Goal: Information Seeking & Learning: Understand process/instructions

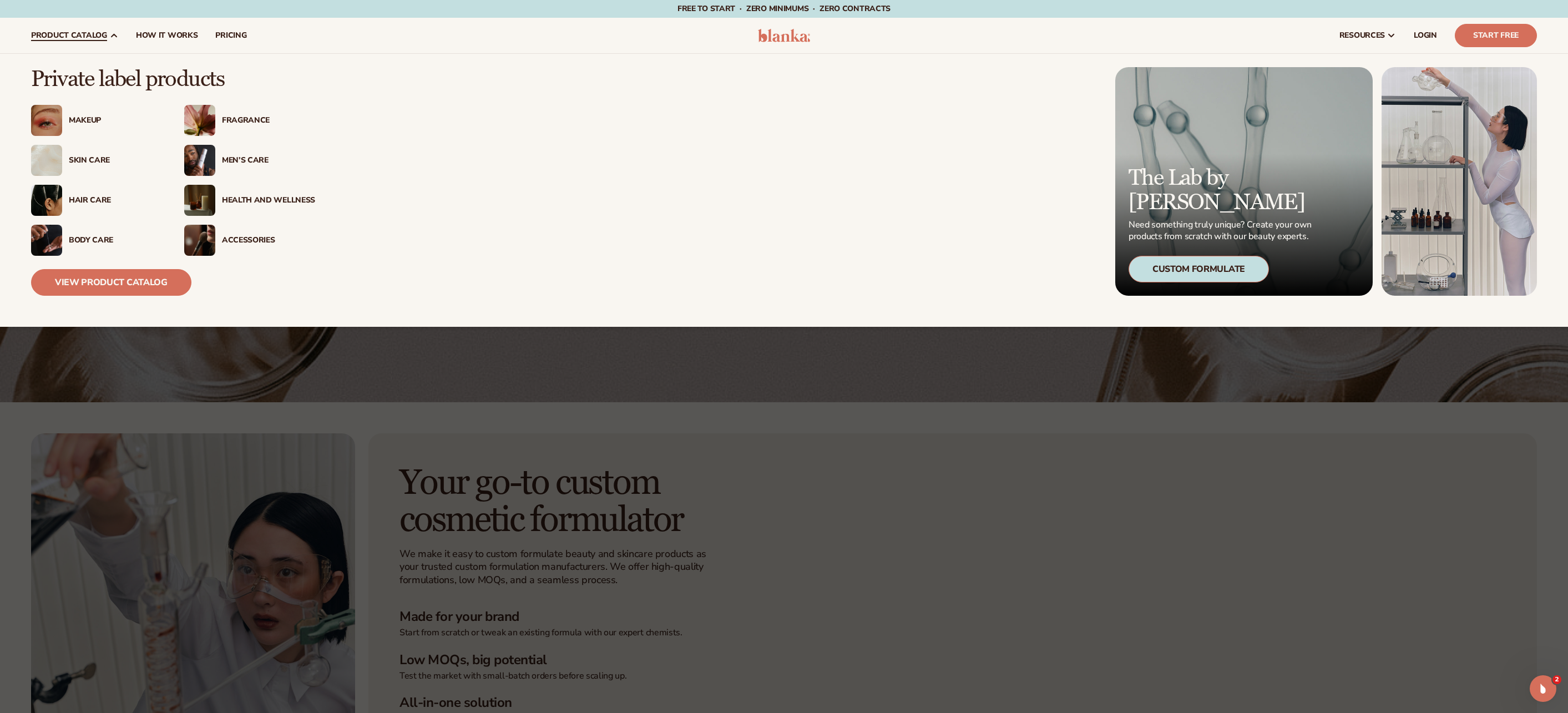
click at [98, 31] on span "product catalog" at bounding box center [69, 36] width 76 height 9
click at [140, 283] on link "View Product Catalog" at bounding box center [111, 283] width 161 height 27
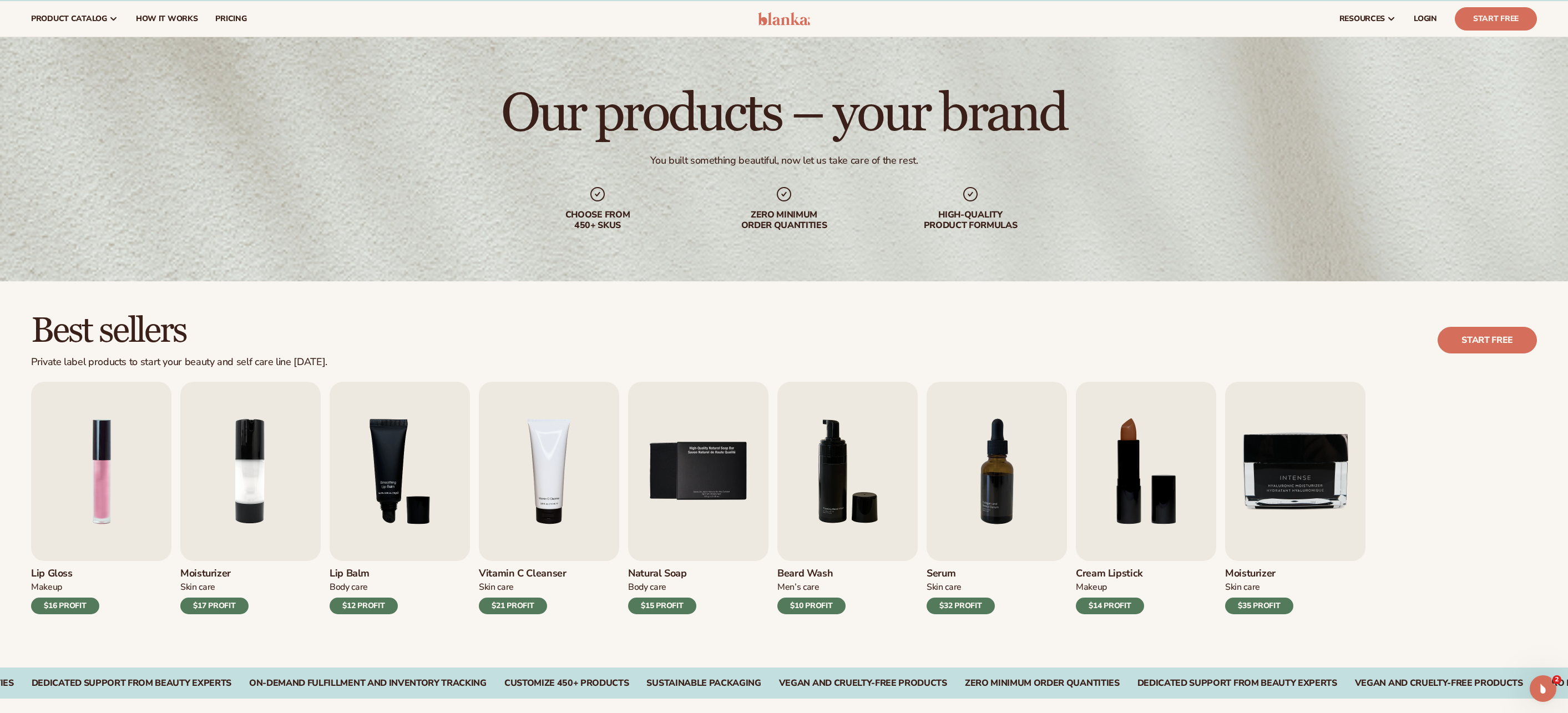
scroll to position [45, 0]
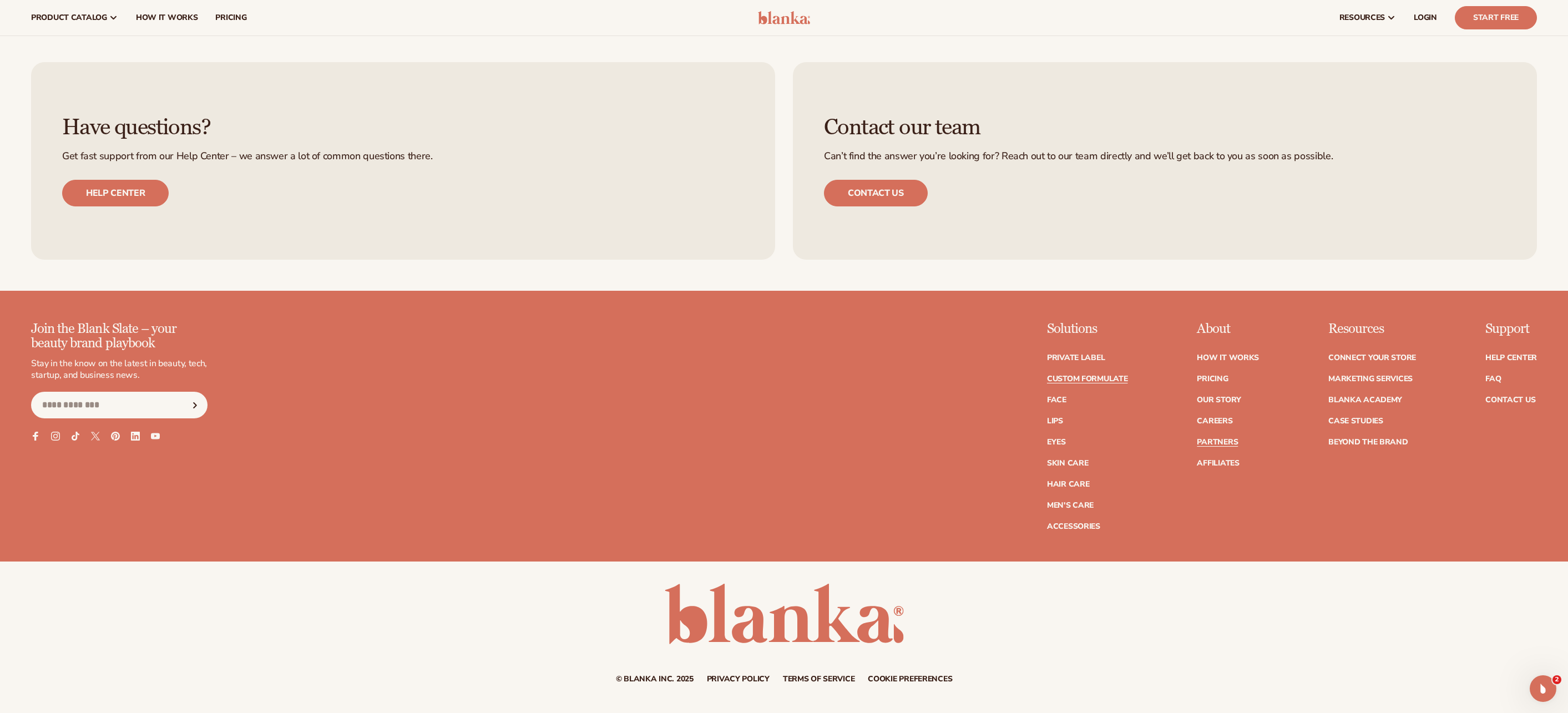
scroll to position [1675, 0]
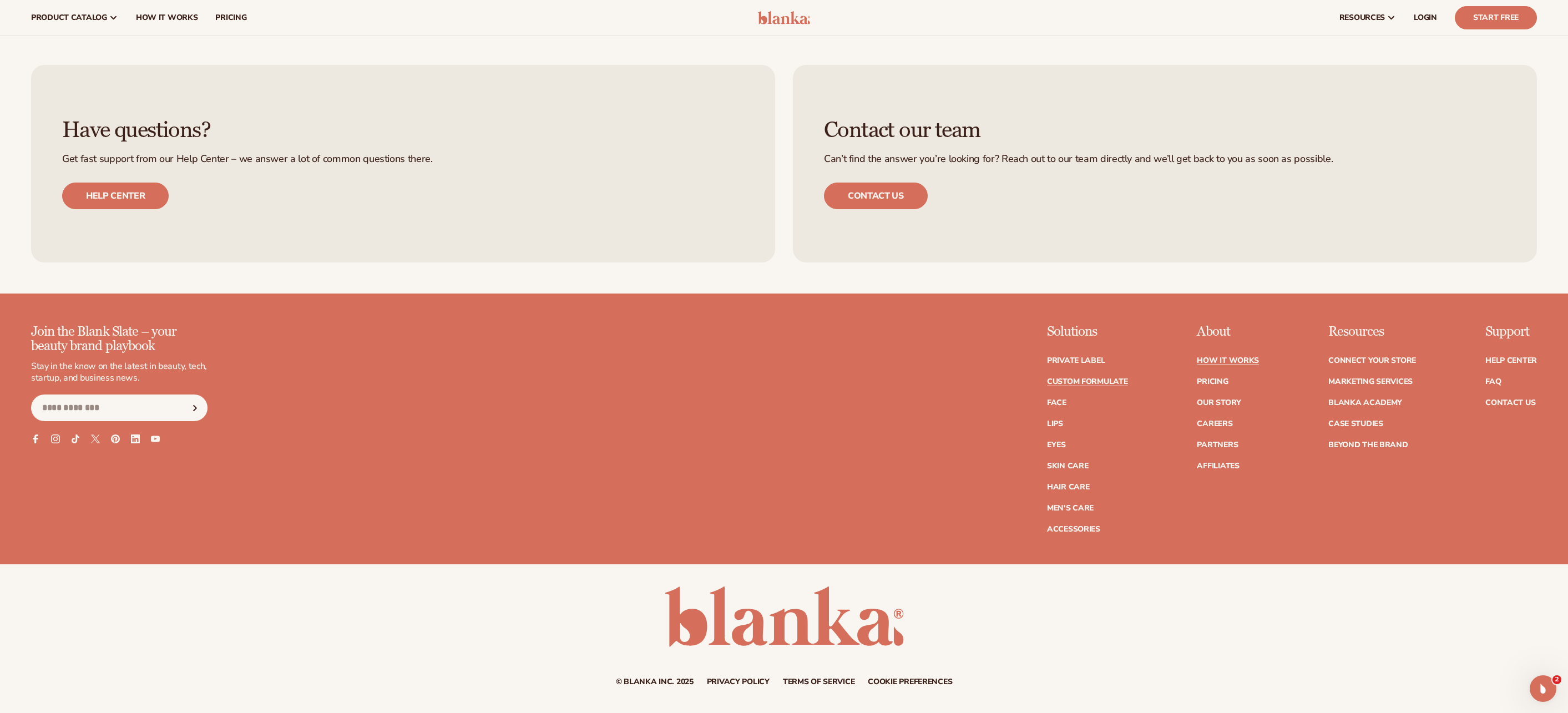
click at [1234, 356] on link "How It Works" at bounding box center [1227, 360] width 62 height 8
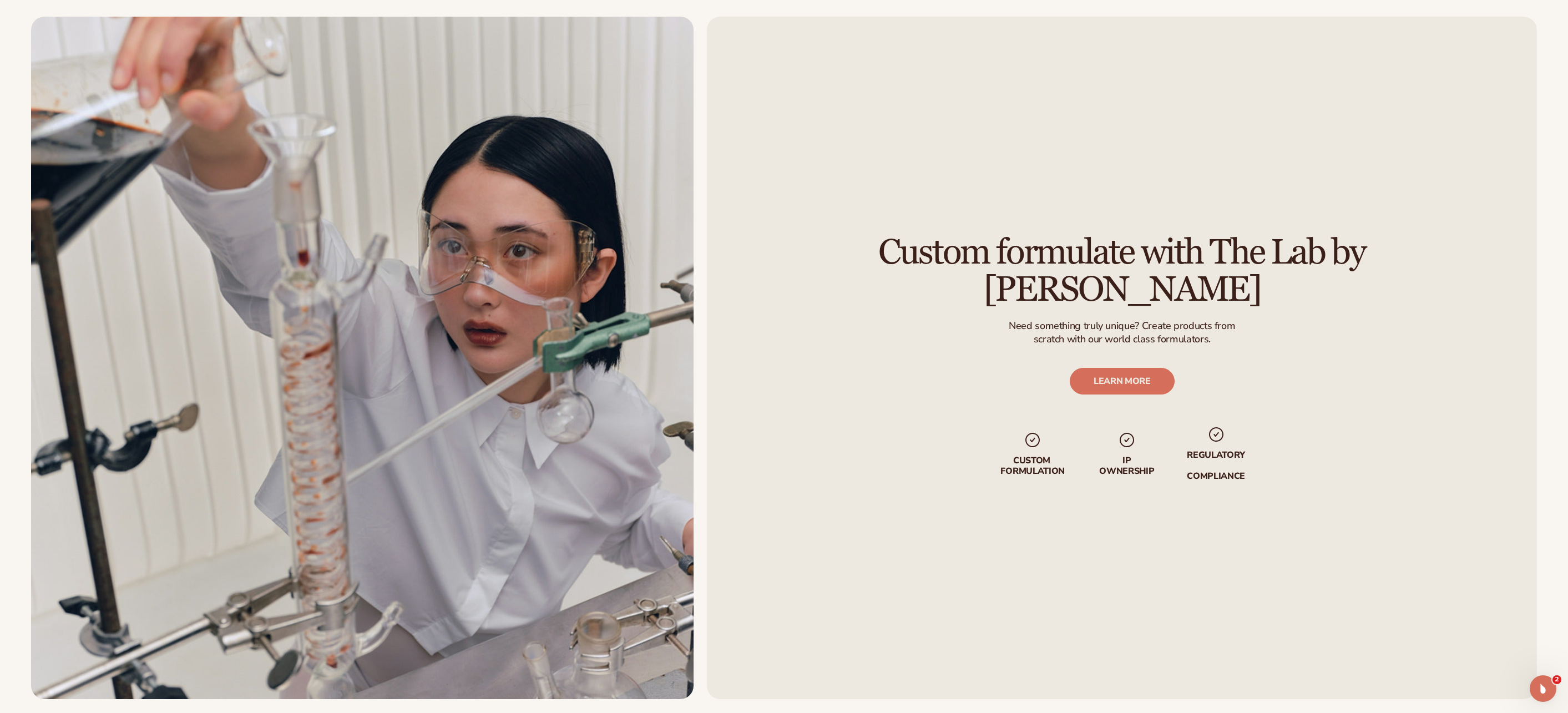
scroll to position [2902, 0]
